Goal: Task Accomplishment & Management: Complete application form

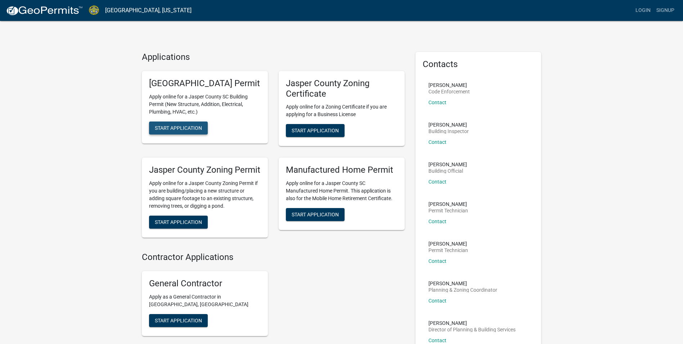
click at [176, 130] on span "Start Application" at bounding box center [178, 128] width 47 height 6
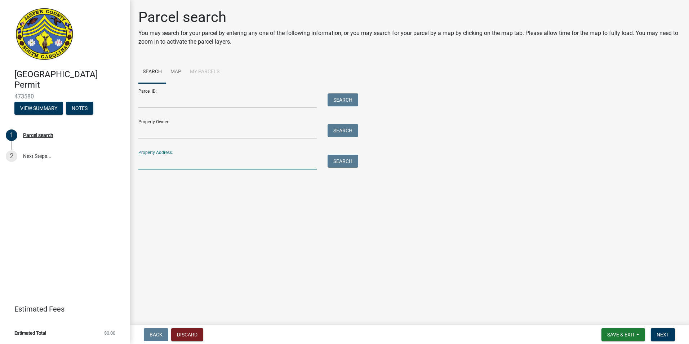
paste input "[STREET_ADDRESS]"
type input "[STREET_ADDRESS]"
click at [357, 160] on button "Search" at bounding box center [343, 161] width 31 height 13
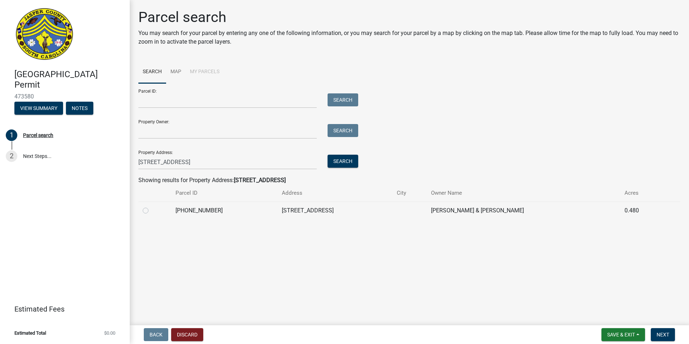
click at [151, 206] on label at bounding box center [151, 206] width 0 height 0
click at [151, 211] on input "radio" at bounding box center [153, 208] width 5 height 5
radio input "true"
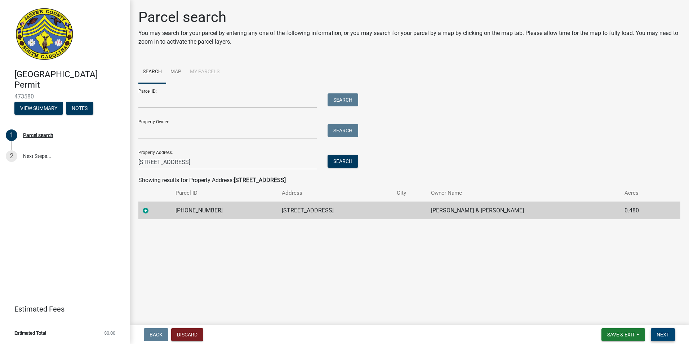
click at [662, 337] on button "Next" at bounding box center [663, 334] width 24 height 13
